Goal: Navigation & Orientation: Find specific page/section

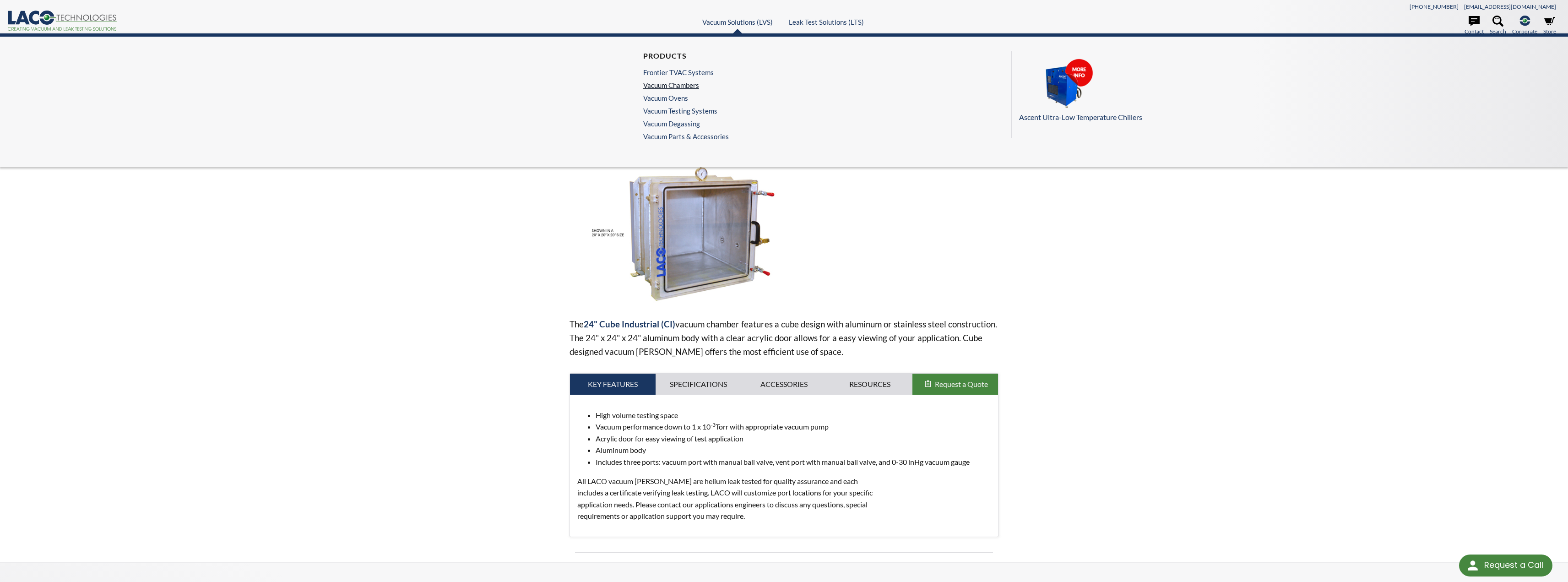
click at [671, 84] on link "Vacuum Chambers" at bounding box center [684, 85] width 81 height 9
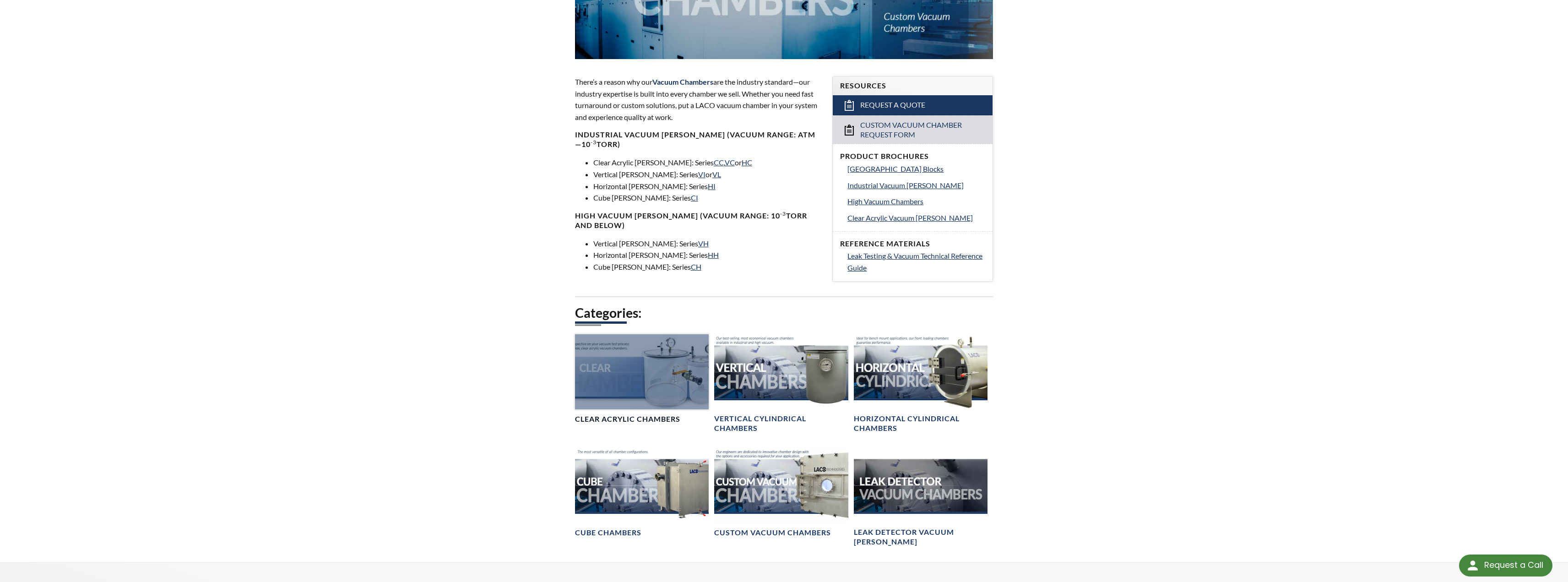
scroll to position [320, 0]
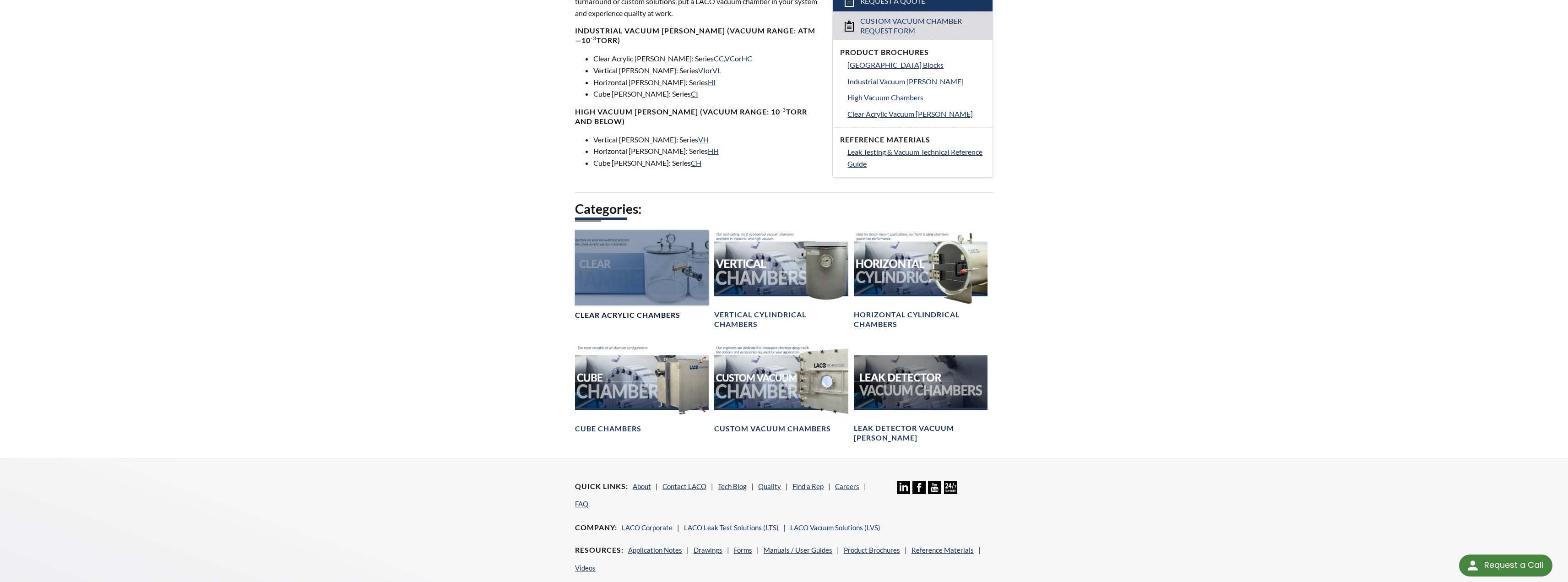
click at [631, 291] on div at bounding box center [642, 267] width 134 height 75
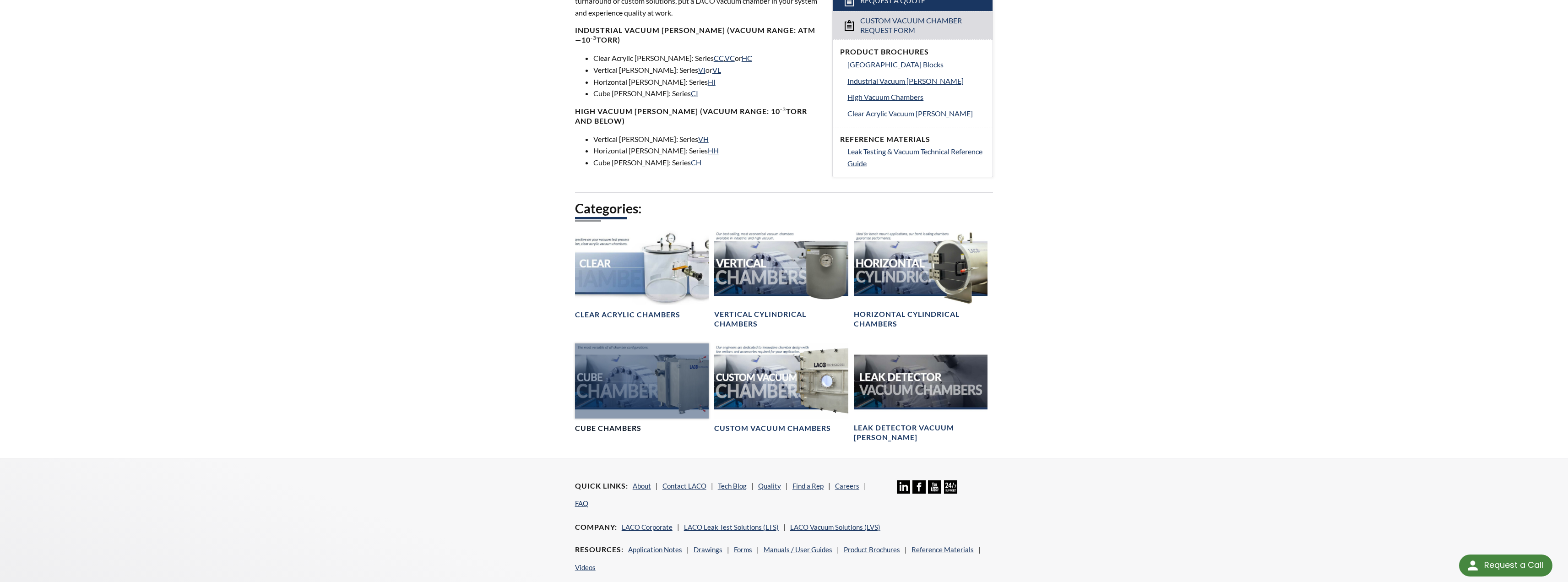
click at [669, 377] on div at bounding box center [642, 380] width 134 height 75
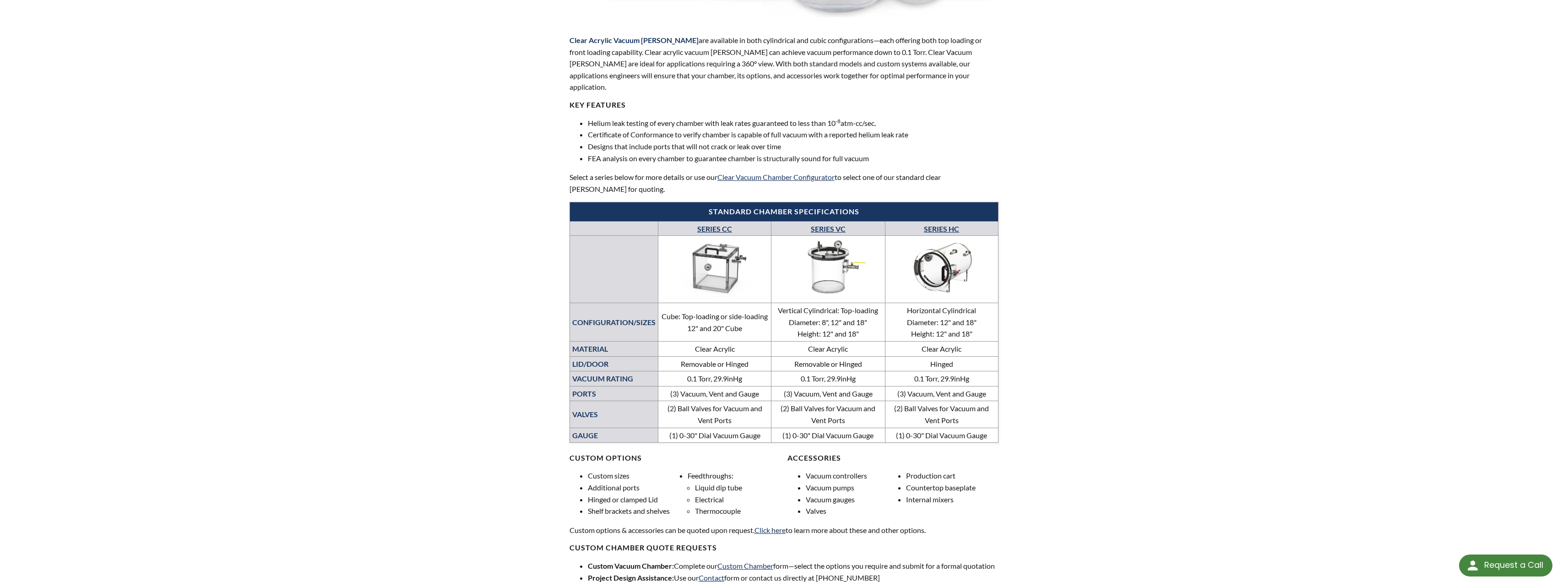
scroll to position [275, 0]
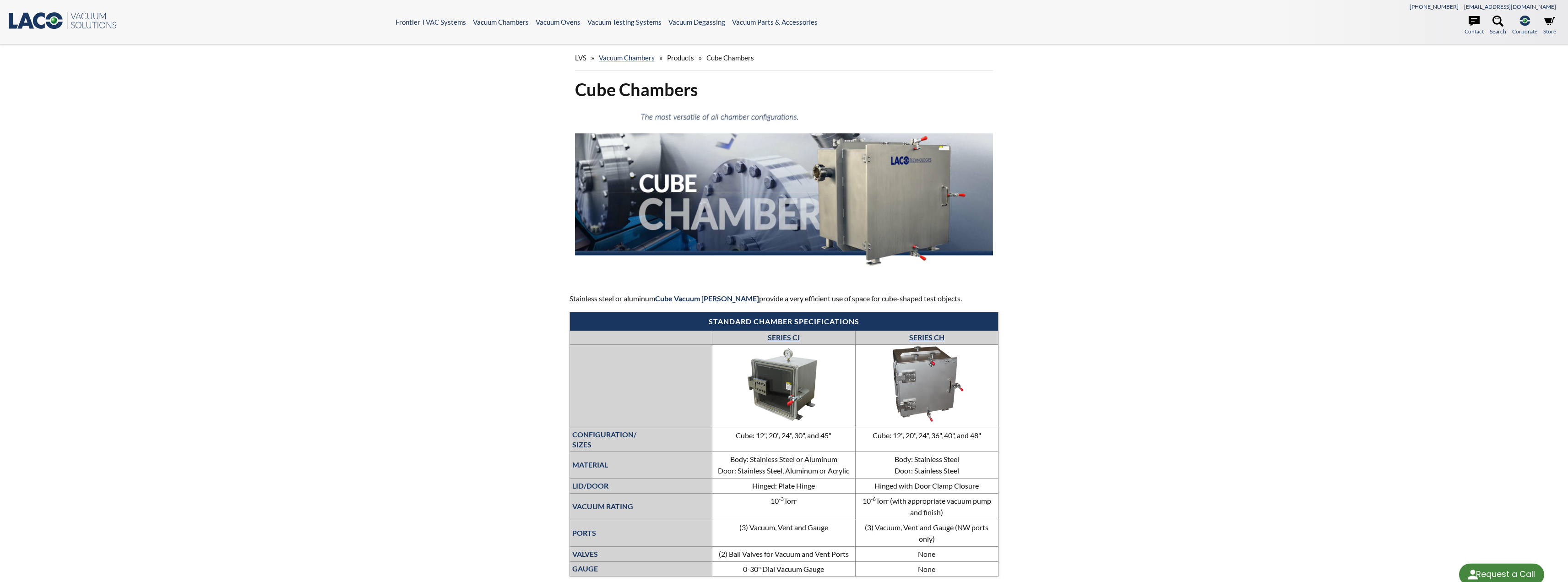
select select "Language Translate Widget"
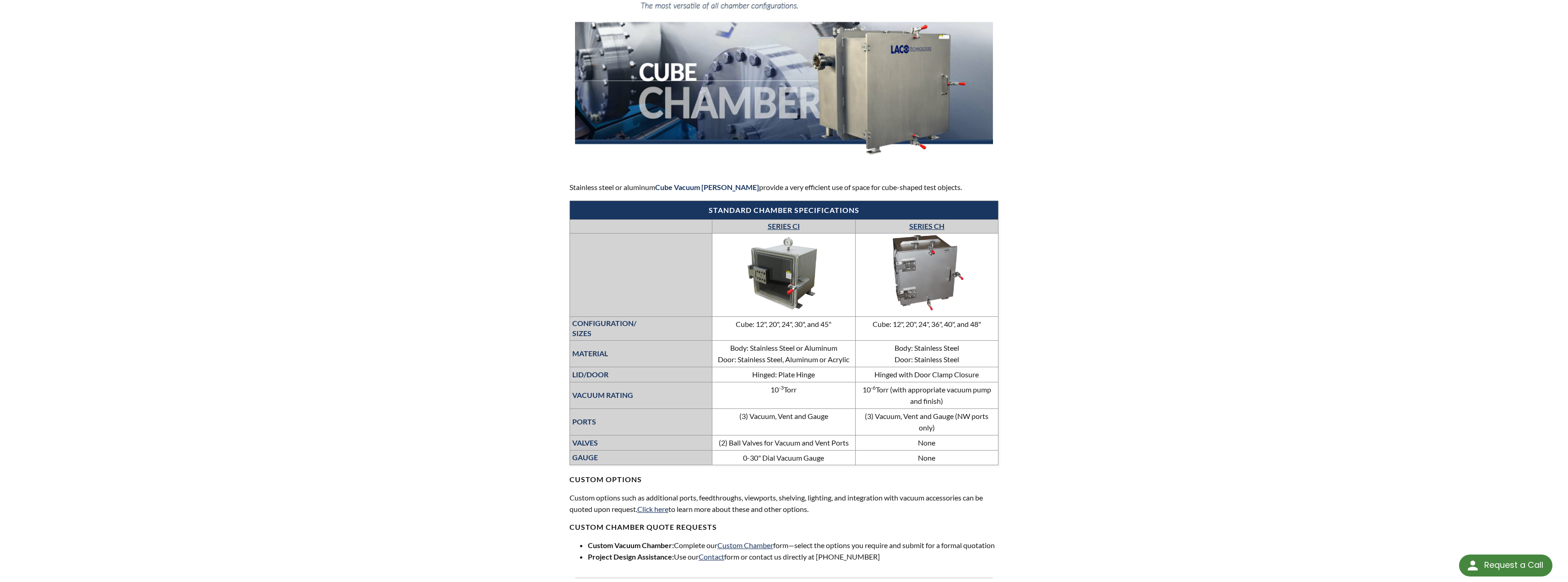
scroll to position [138, 0]
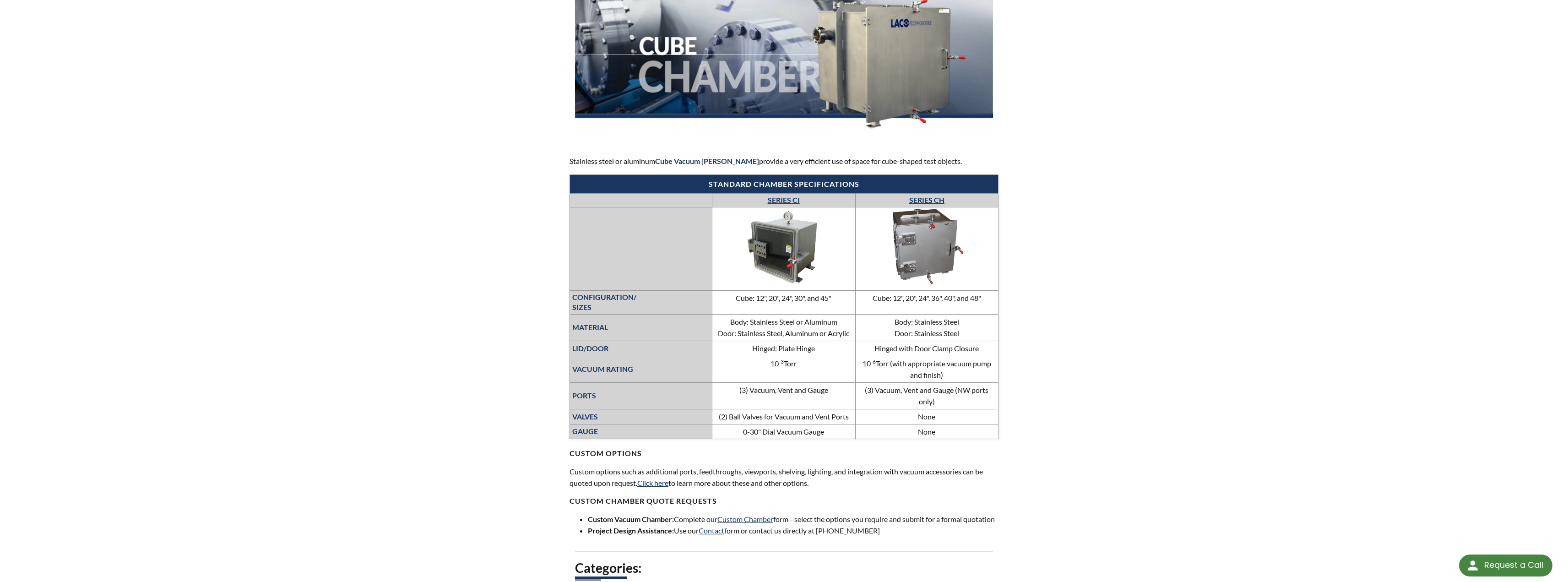
click at [778, 300] on td "Cube: 12", 20", 24", 30", and 45"" at bounding box center [783, 302] width 143 height 24
click at [780, 198] on link "SERIES CI" at bounding box center [783, 200] width 32 height 9
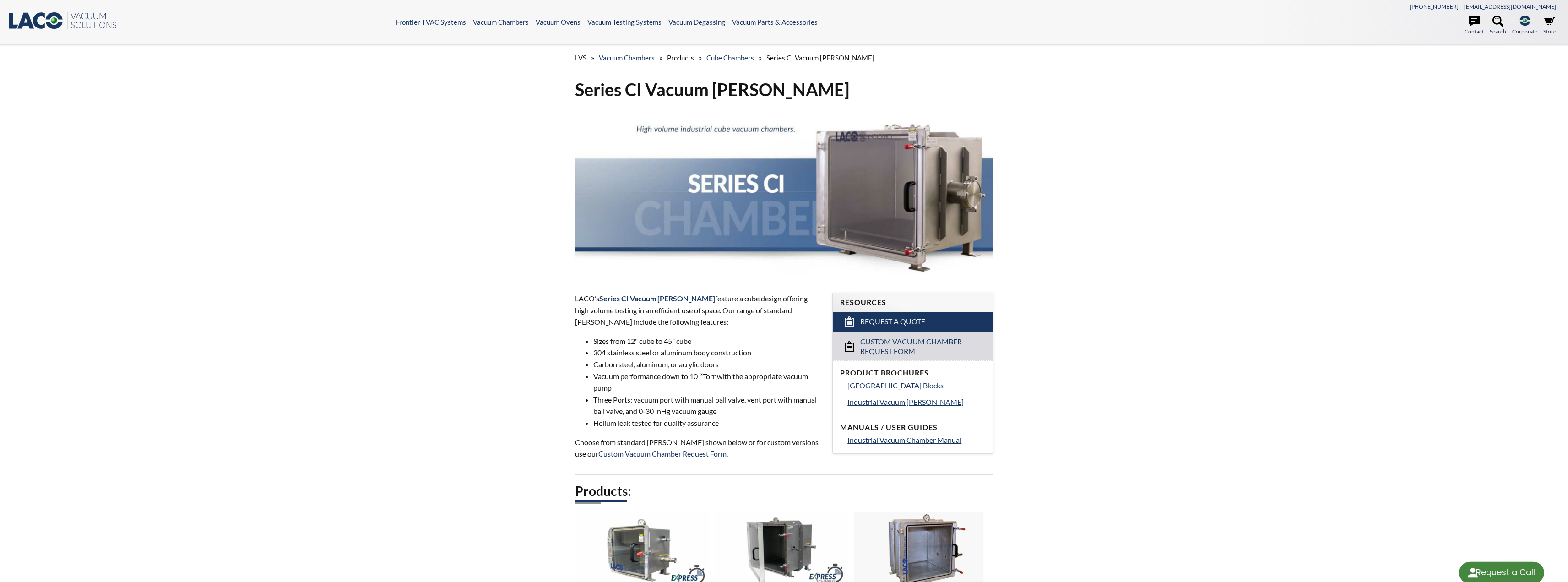
select select "Language Translate Widget"
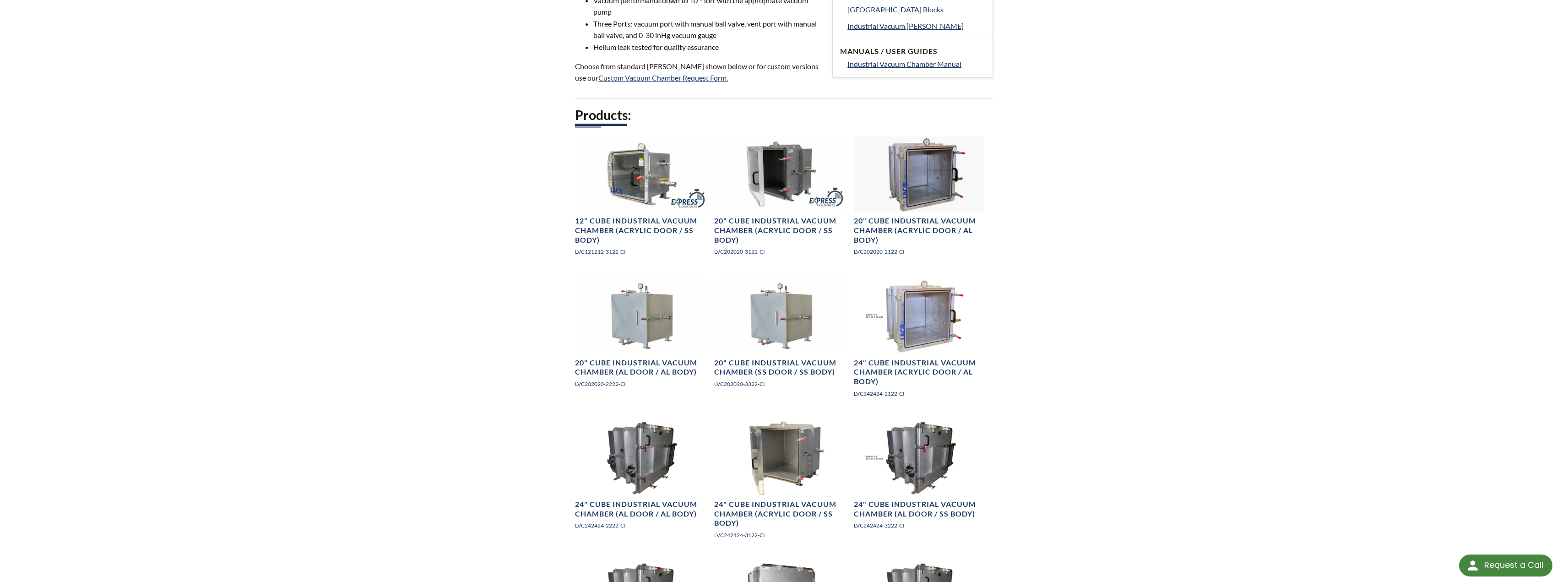
scroll to position [366, 0]
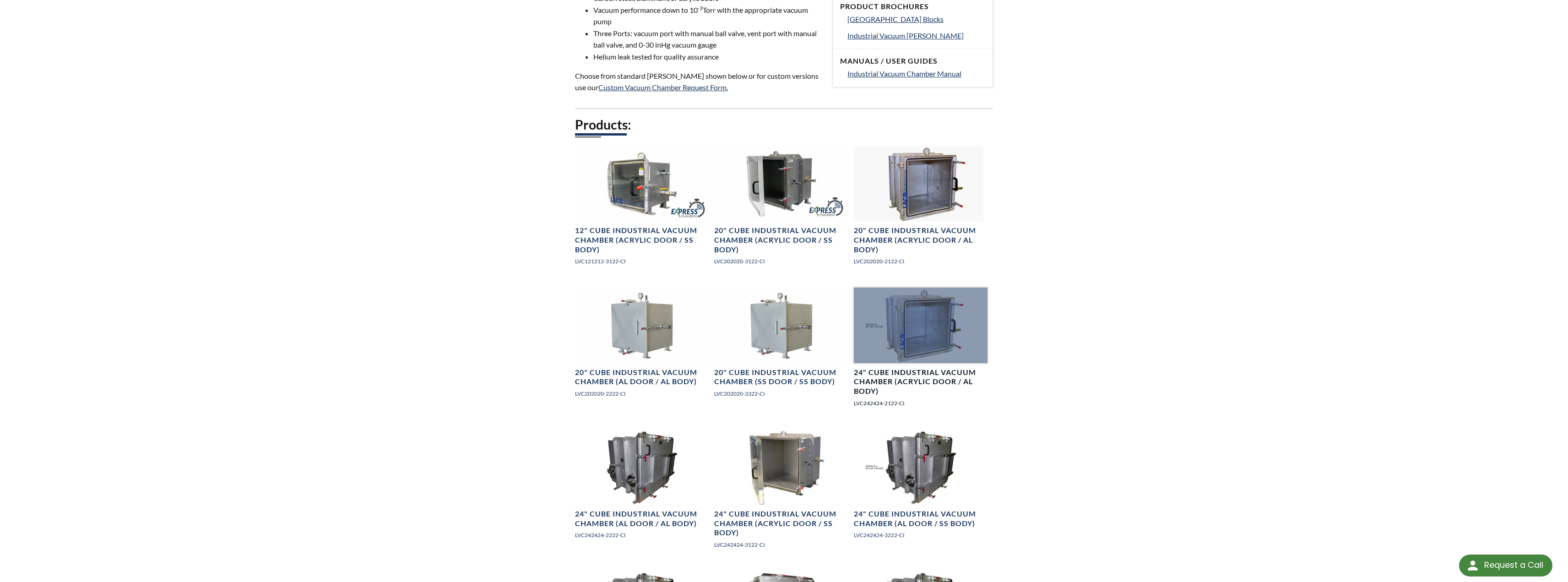
click at [952, 381] on h4 "24" Cube Industrial Vacuum Chamber (Acrylic Door / AL Body)" at bounding box center [921, 382] width 134 height 29
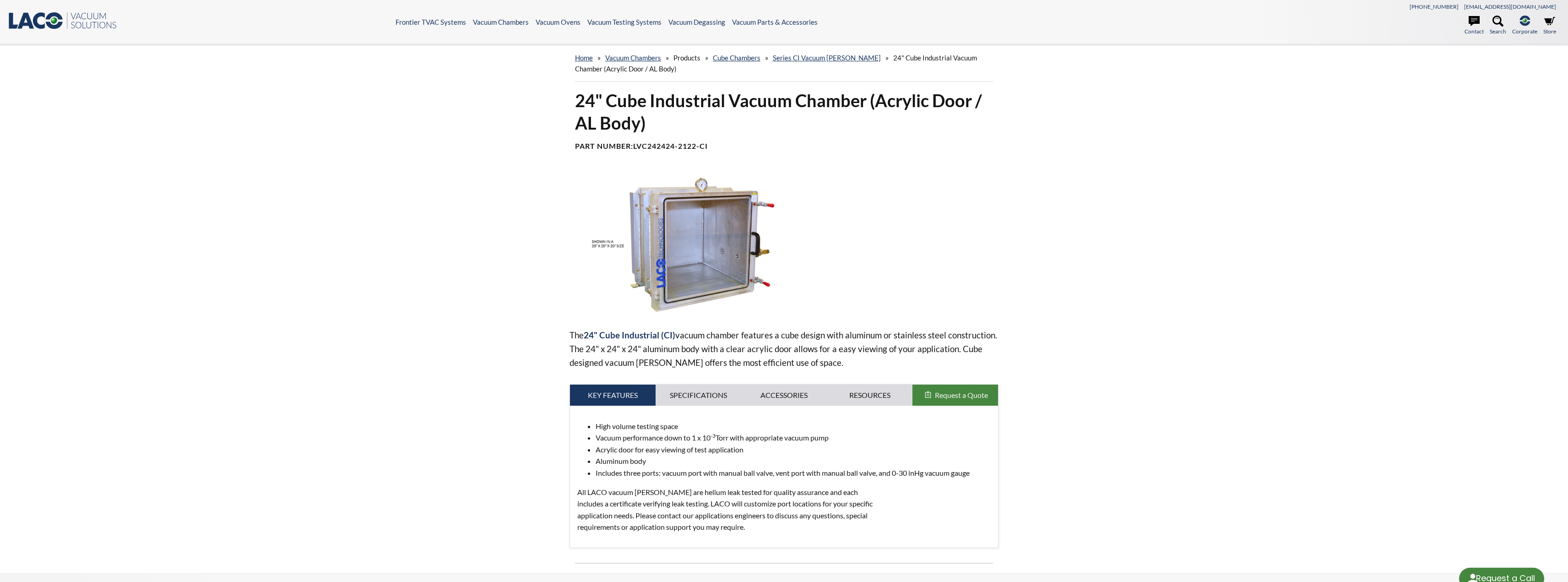
select select "Language Translate Widget"
